Goal: Task Accomplishment & Management: Manage account settings

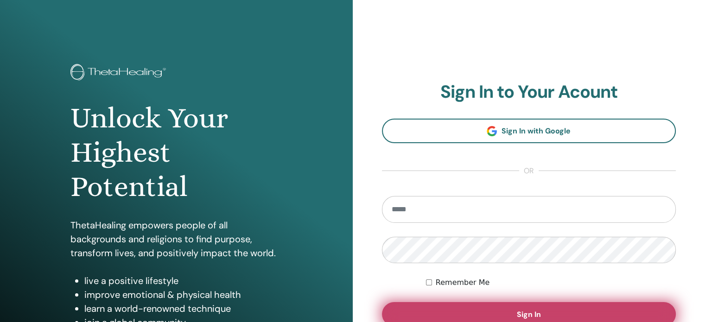
type input "**********"
click at [512, 313] on button "Sign In" at bounding box center [529, 314] width 294 height 24
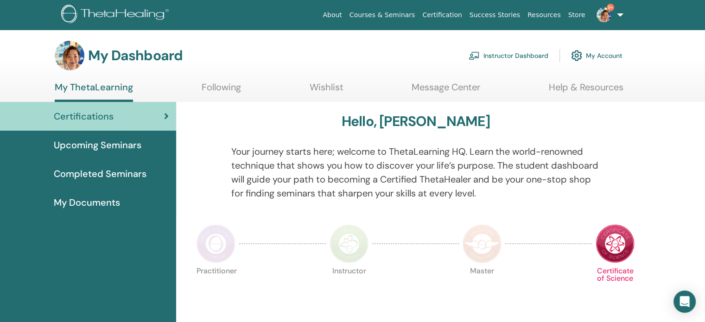
click at [489, 52] on link "Instructor Dashboard" at bounding box center [508, 55] width 80 height 20
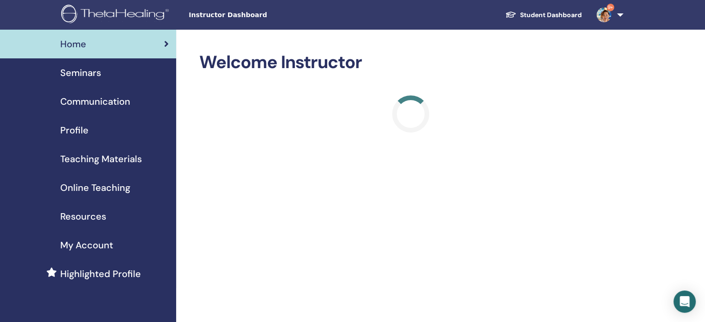
click at [89, 77] on span "Seminars" at bounding box center [80, 73] width 41 height 14
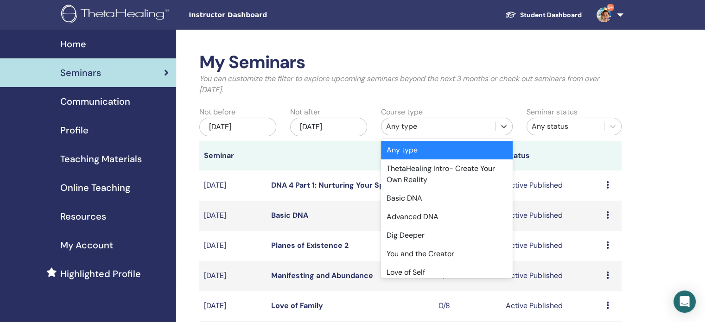
click at [429, 128] on div "Any type" at bounding box center [438, 126] width 104 height 11
click at [421, 233] on div "Dig Deeper" at bounding box center [447, 235] width 132 height 19
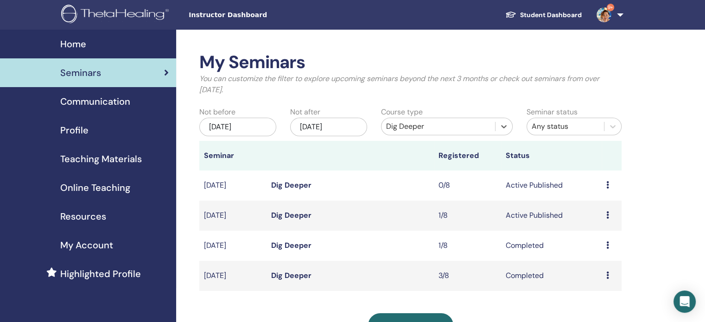
click at [288, 216] on link "Dig Deeper" at bounding box center [291, 215] width 40 height 10
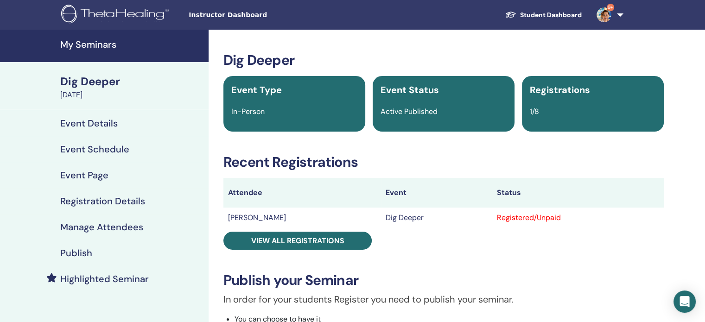
click at [68, 253] on h4 "Publish" at bounding box center [76, 252] width 32 height 11
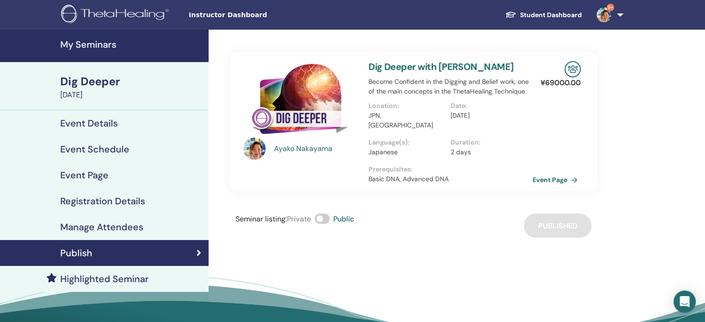
click at [101, 226] on h4 "Manage Attendees" at bounding box center [101, 226] width 83 height 11
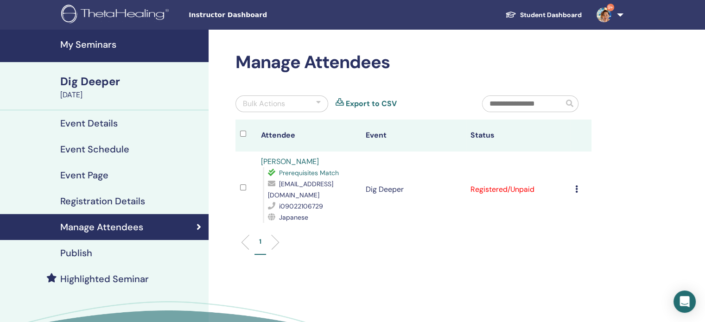
click at [576, 185] on icon at bounding box center [576, 188] width 3 height 7
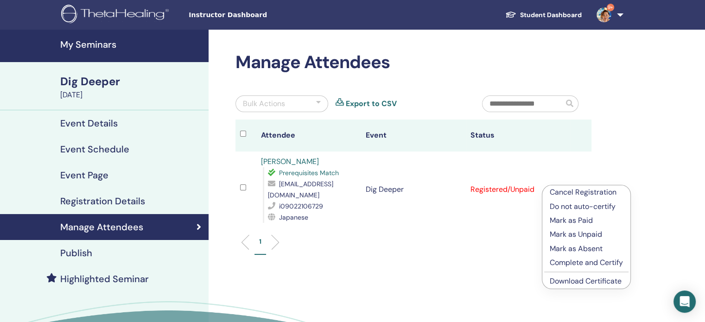
click at [579, 284] on link "Download Certificate" at bounding box center [585, 281] width 72 height 10
